Goal: Information Seeking & Learning: Learn about a topic

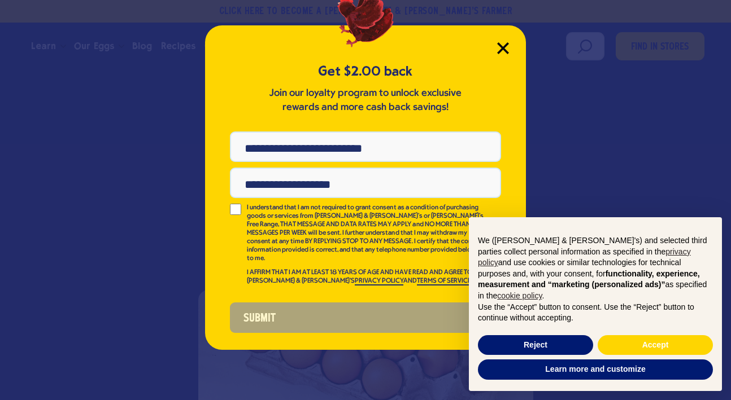
click at [504, 48] on icon "Close Modal" at bounding box center [502, 48] width 10 height 10
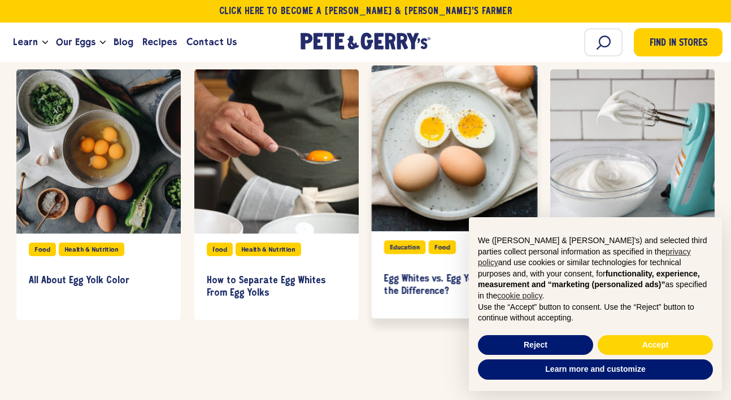
scroll to position [7233, 0]
